Goal: Book appointment/travel/reservation

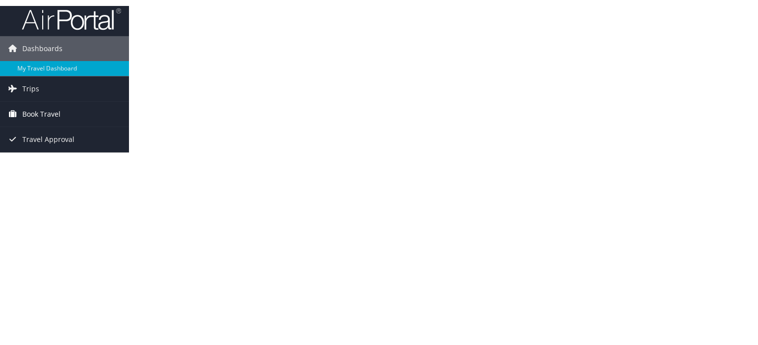
click at [45, 113] on span "Book Travel" at bounding box center [41, 113] width 38 height 25
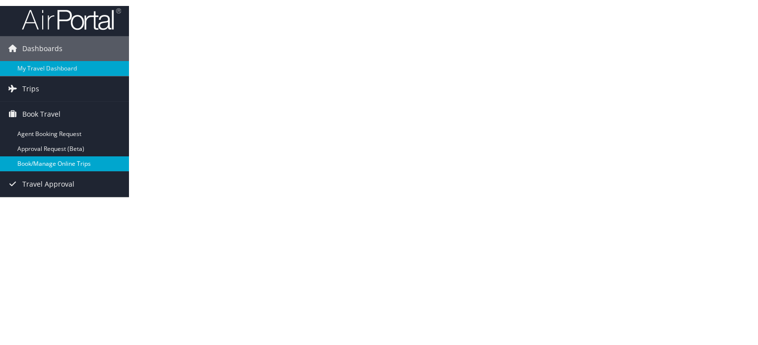
click at [49, 166] on link "Book/Manage Online Trips" at bounding box center [64, 162] width 129 height 15
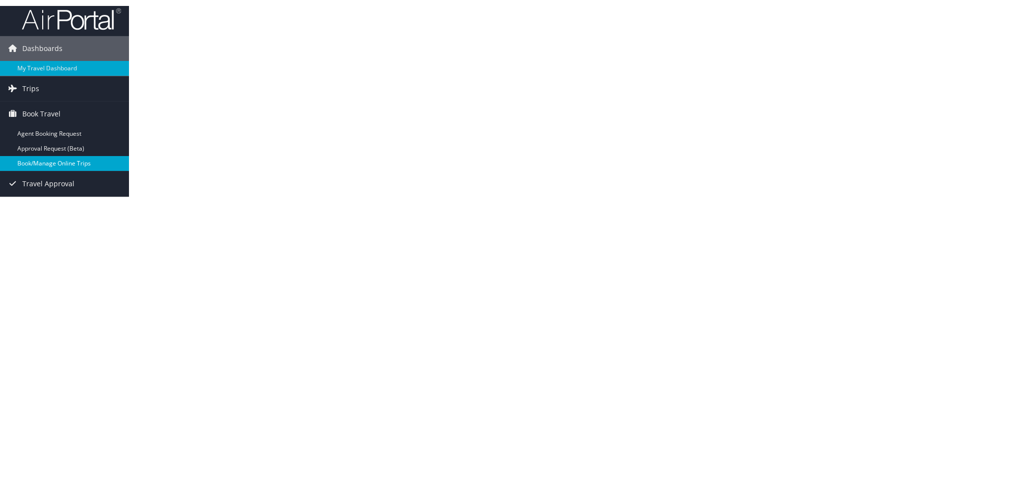
click at [43, 162] on link "Book/Manage Online Trips" at bounding box center [64, 162] width 129 height 15
click at [43, 164] on link "Book/Manage Online Trips" at bounding box center [64, 162] width 129 height 15
